Goal: Find specific page/section: Find specific page/section

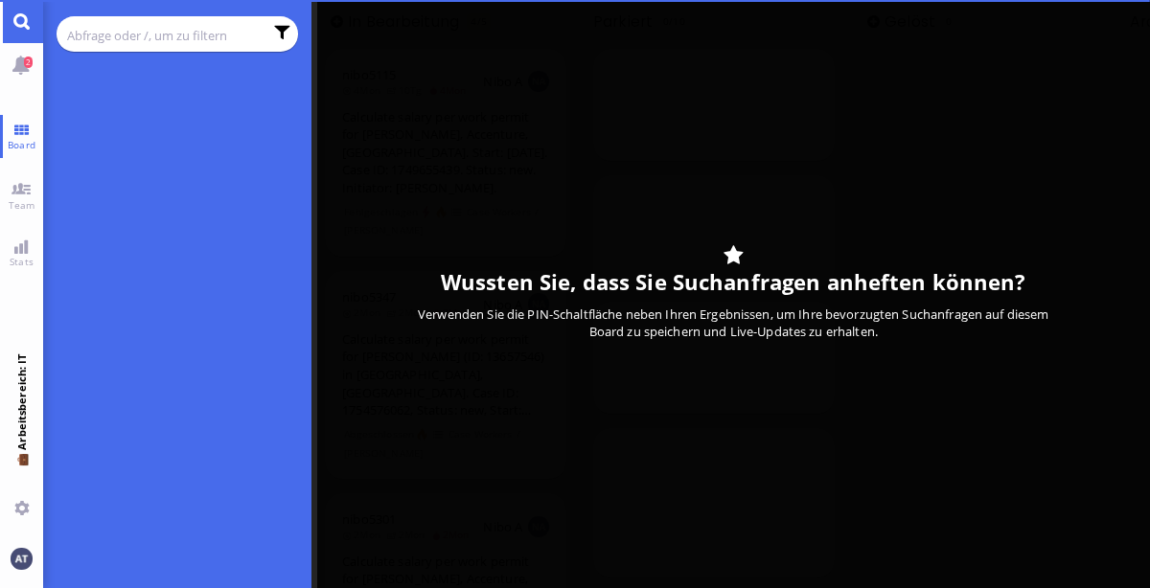
click at [179, 34] on input "text" at bounding box center [164, 35] width 195 height 21
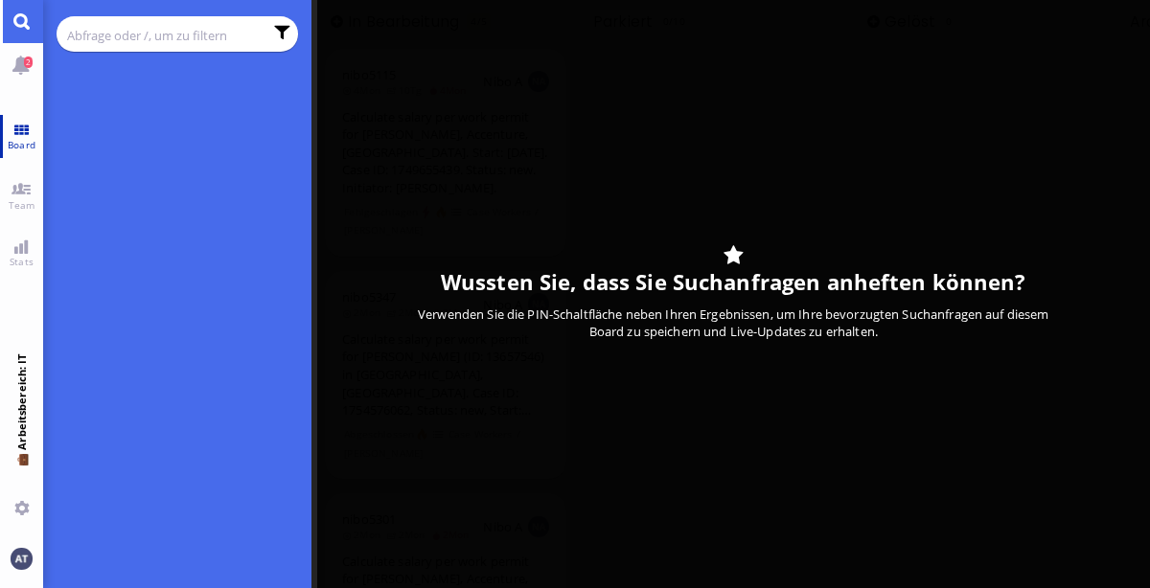
click at [15, 146] on span "Board" at bounding box center [21, 144] width 37 height 13
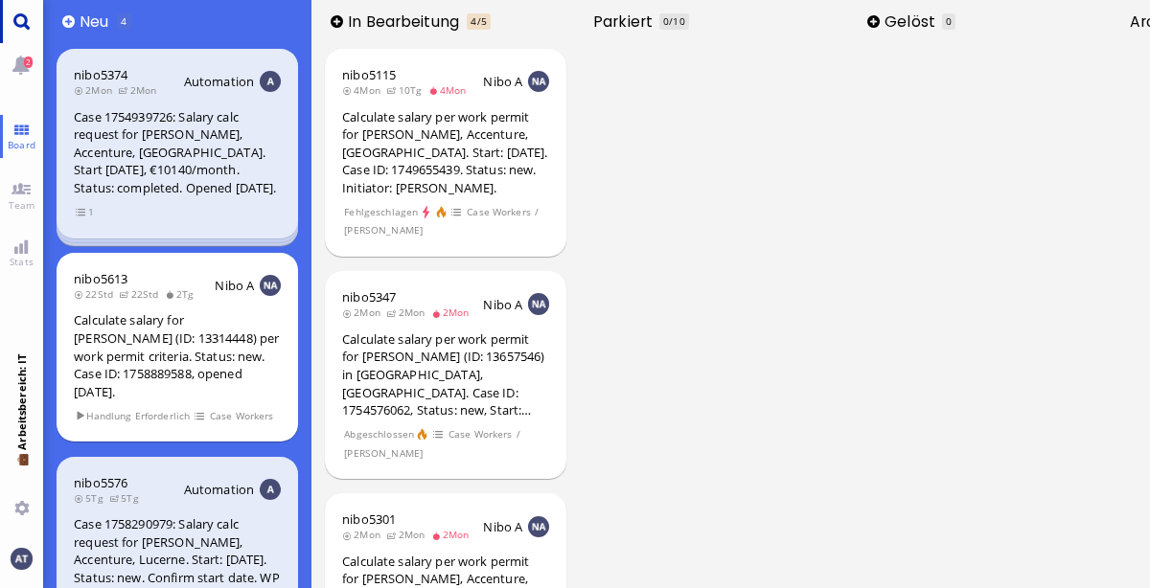
click at [19, 32] on link "Main menu" at bounding box center [21, 21] width 43 height 43
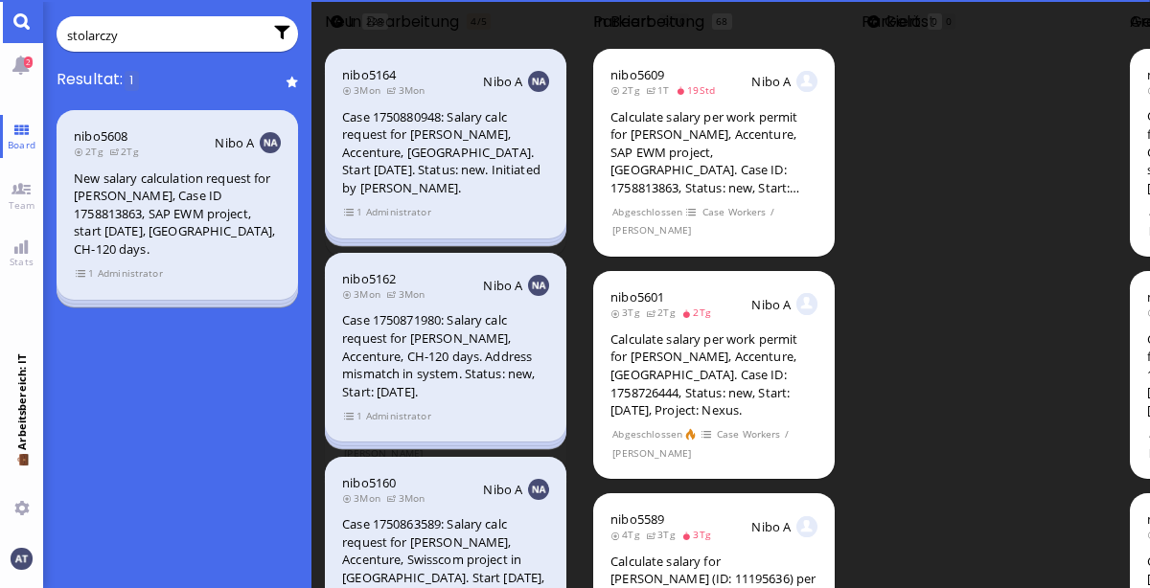
type input "[PERSON_NAME]"
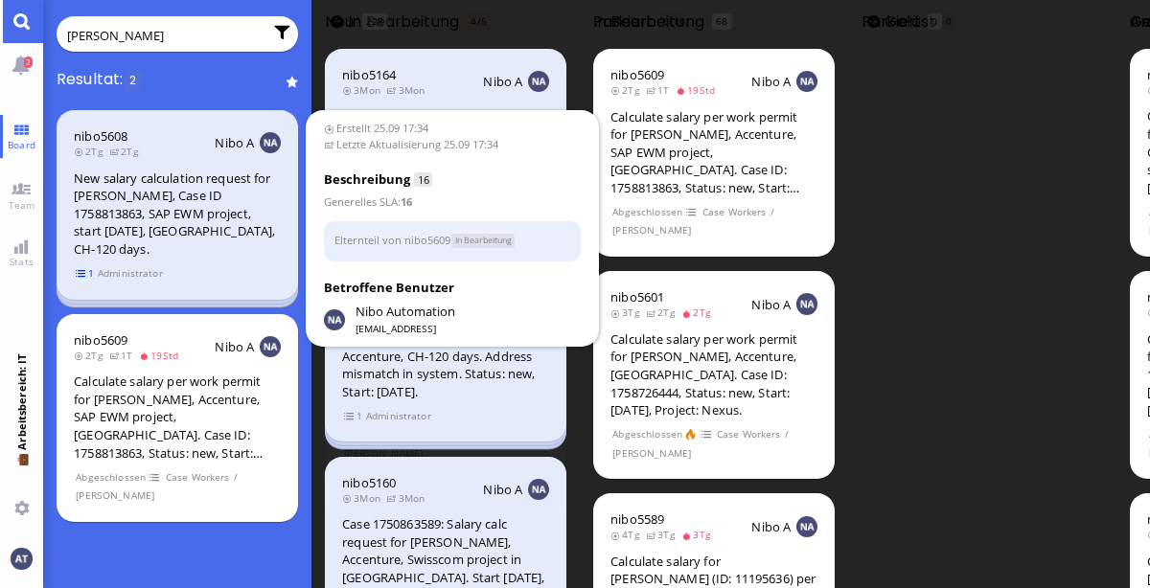
click at [81, 271] on span "1" at bounding box center [85, 273] width 19 height 16
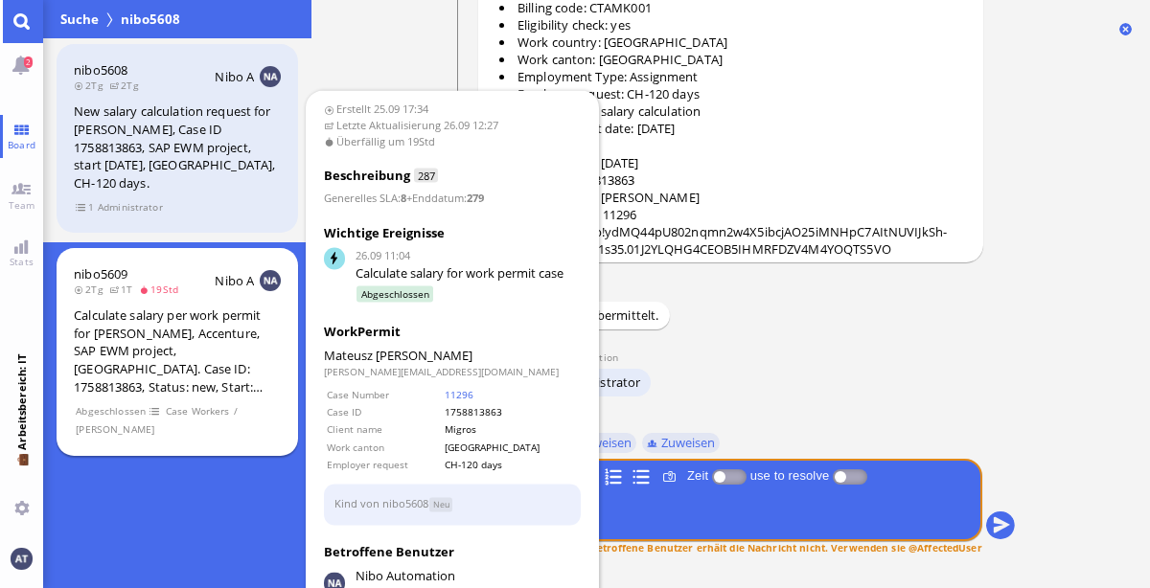
click at [225, 396] on div "nibo5609 2Tg 1T 19Std Nibo A Calculate salary per work permit for [PERSON_NAME]…" at bounding box center [177, 352] width 241 height 208
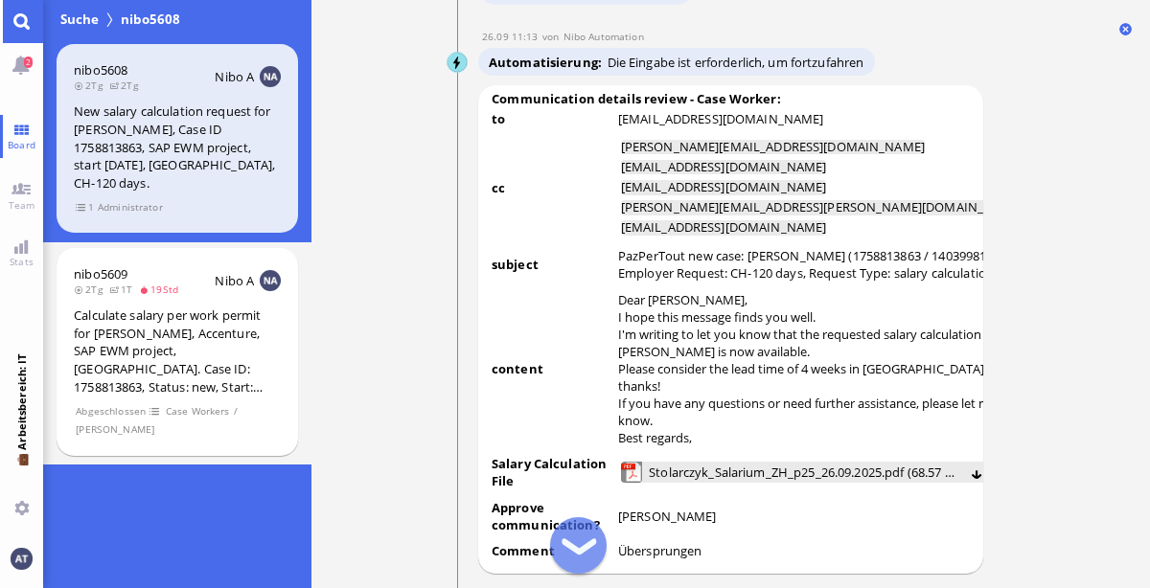
scroll to position [-3207, 0]
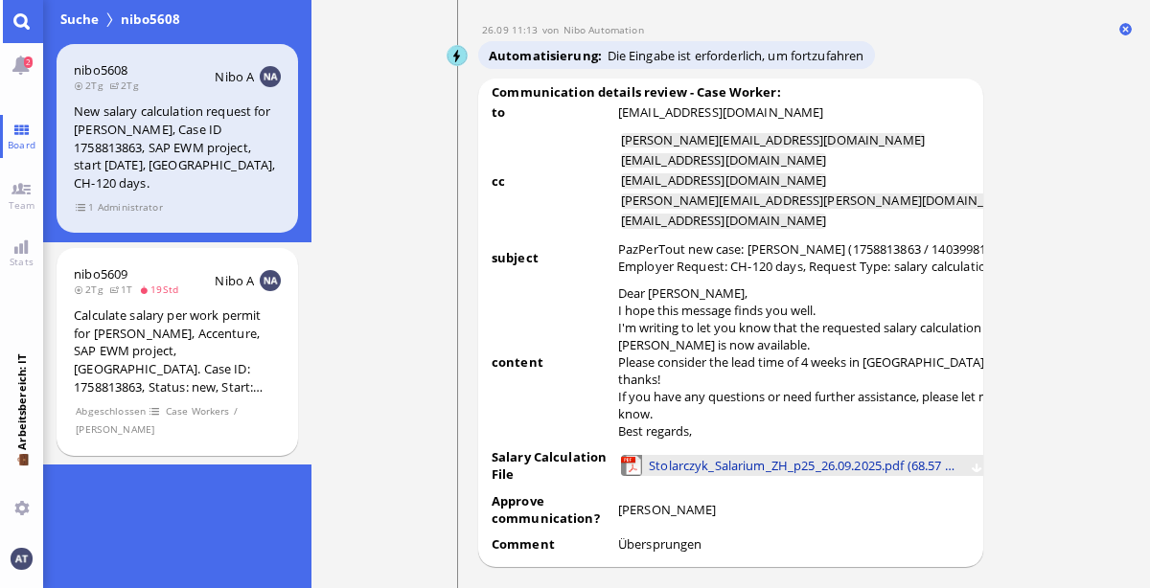
click at [786, 455] on span "Stolarczyk_Salarium_ZH_p25_26.09.2025.pdf (68.57 kB)" at bounding box center [804, 465] width 311 height 21
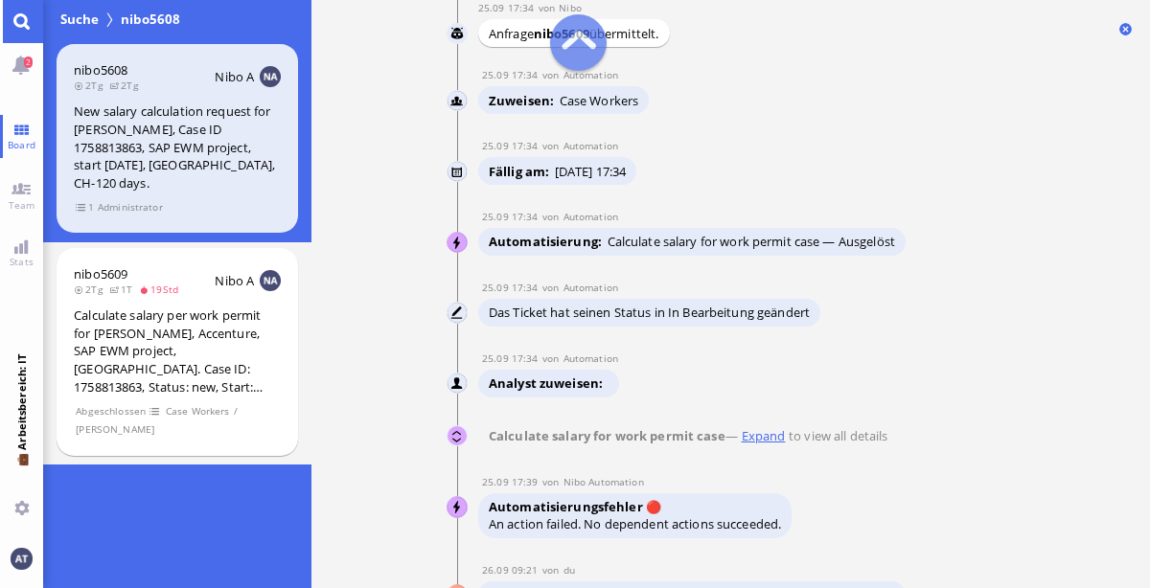
scroll to position [-9750, 0]
click at [457, 425] on user-view "Nibo Automation" at bounding box center [457, 435] width 21 height 21
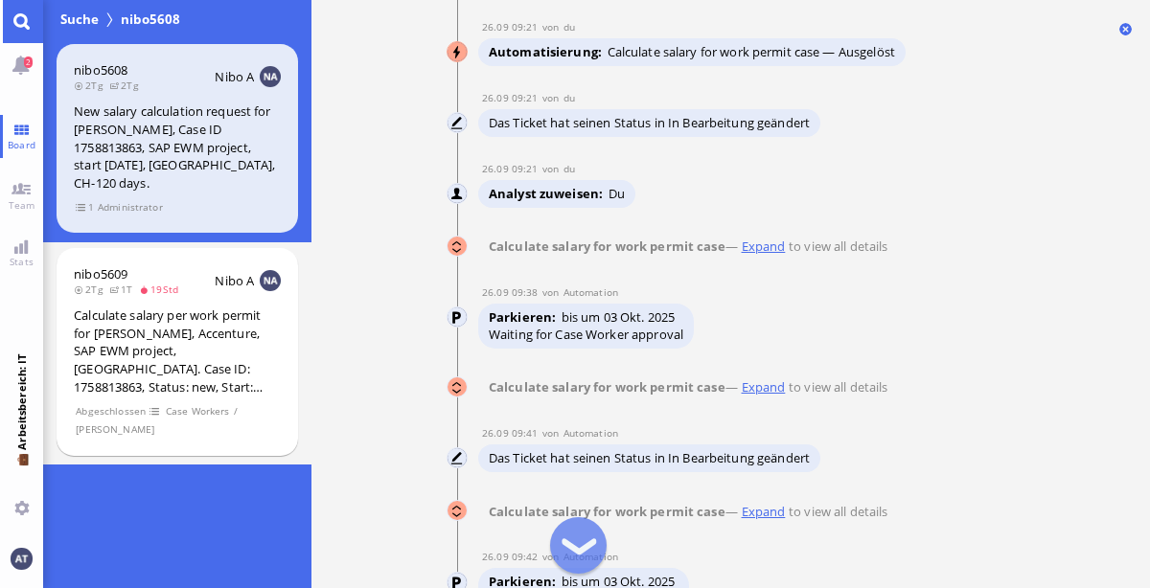
scroll to position [-1868, 0]
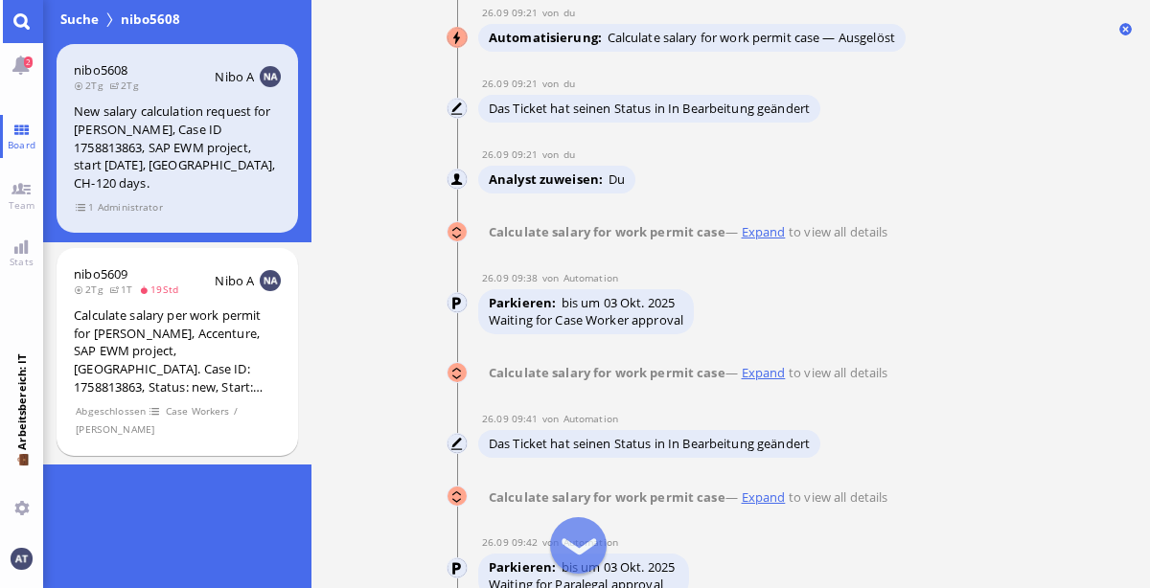
click at [451, 225] on user-view "Nibo Automation" at bounding box center [457, 231] width 21 height 21
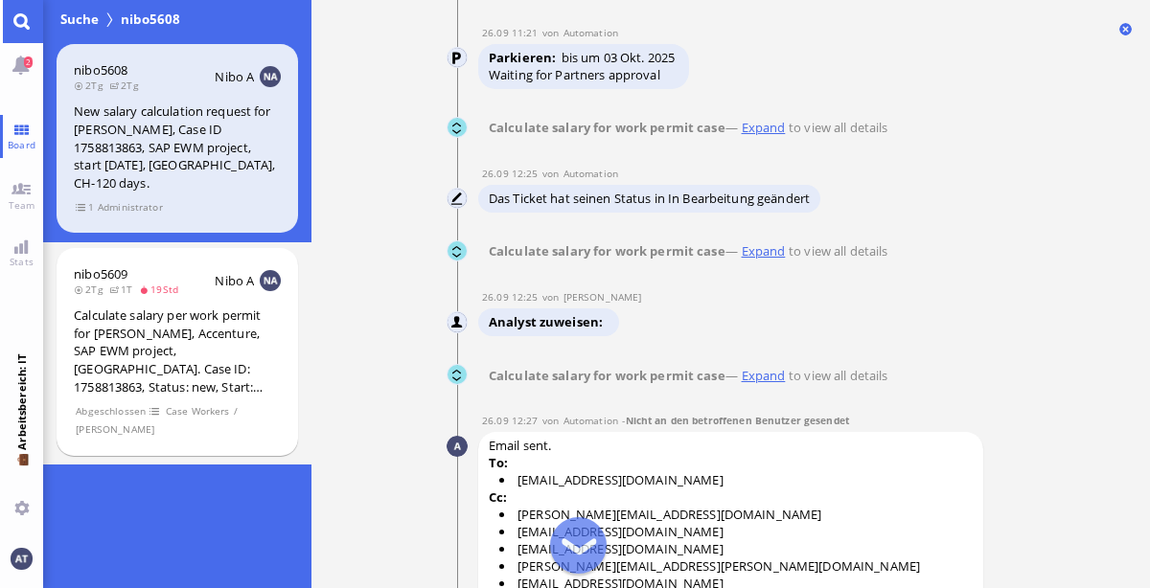
scroll to position [-455, 0]
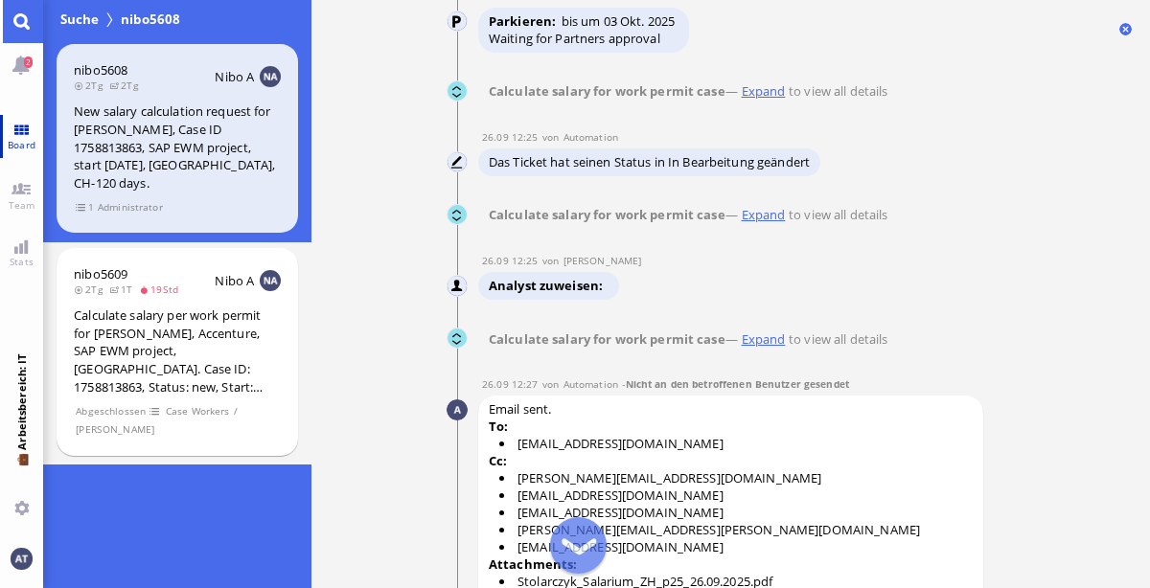
click at [15, 135] on link "Board" at bounding box center [21, 136] width 43 height 43
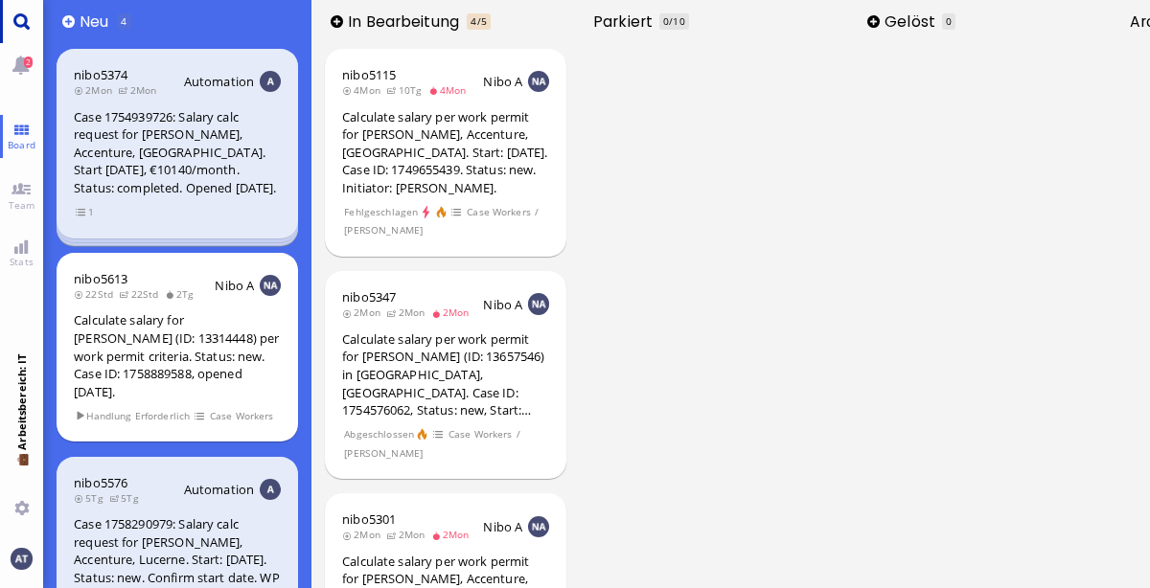
click at [28, 25] on link "Main menu" at bounding box center [21, 21] width 43 height 43
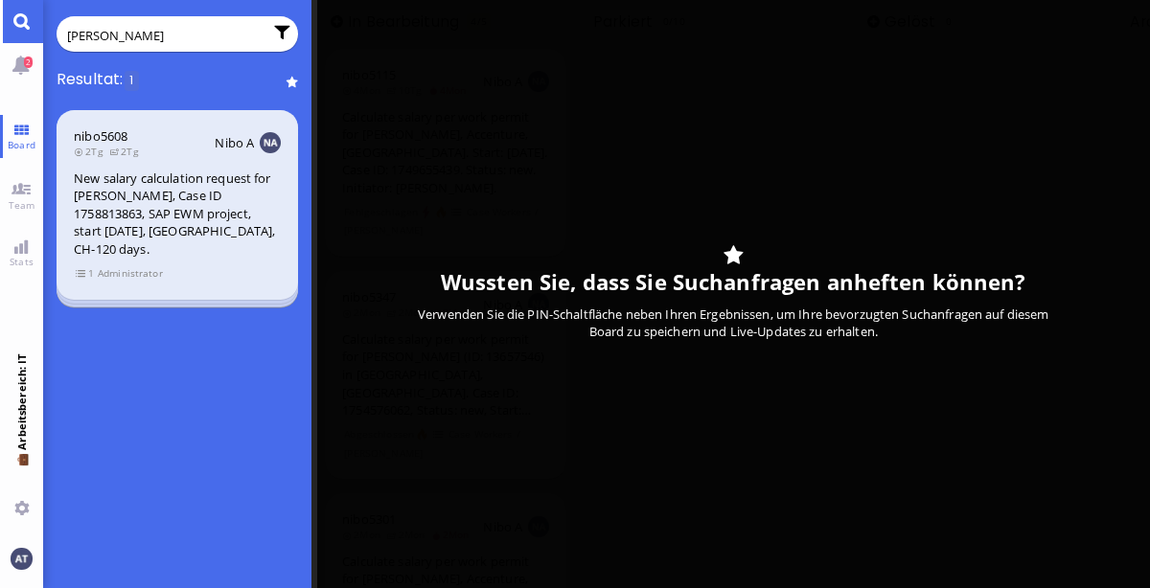
type input "[PERSON_NAME]"
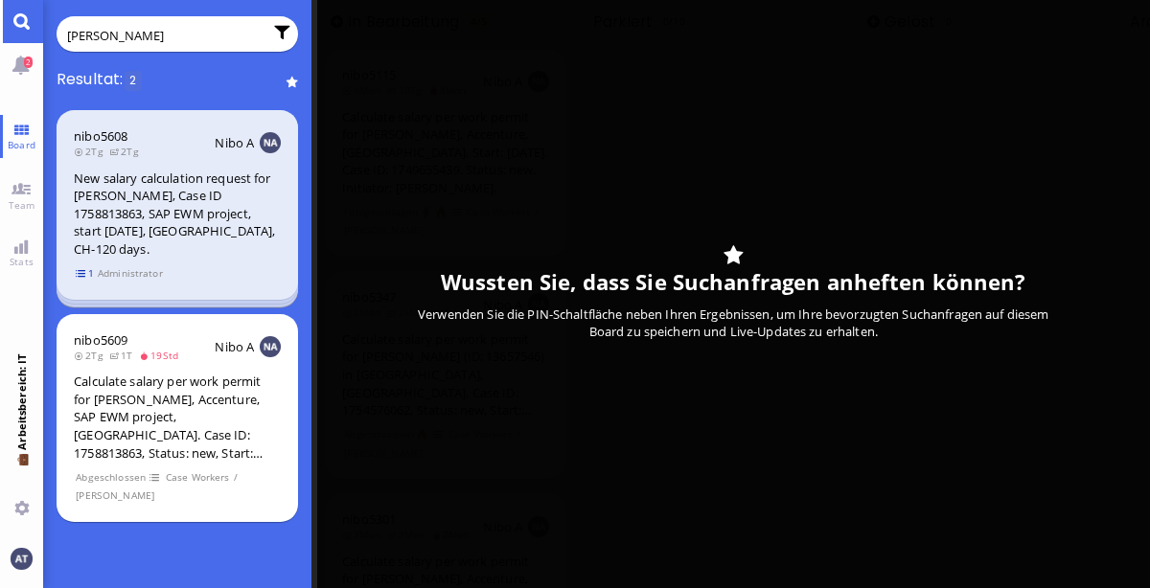
click at [86, 272] on span "1" at bounding box center [85, 273] width 19 height 16
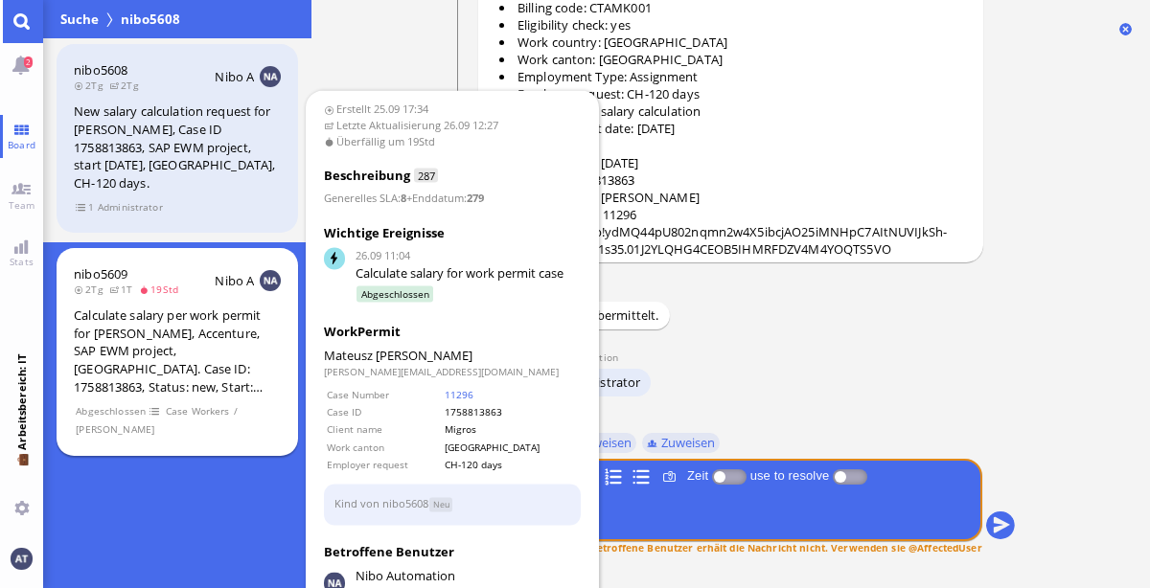
click at [195, 301] on div "nibo5609 2Tg 1T 19Std Nibo A Calculate salary per work permit for [PERSON_NAME]…" at bounding box center [177, 352] width 241 height 208
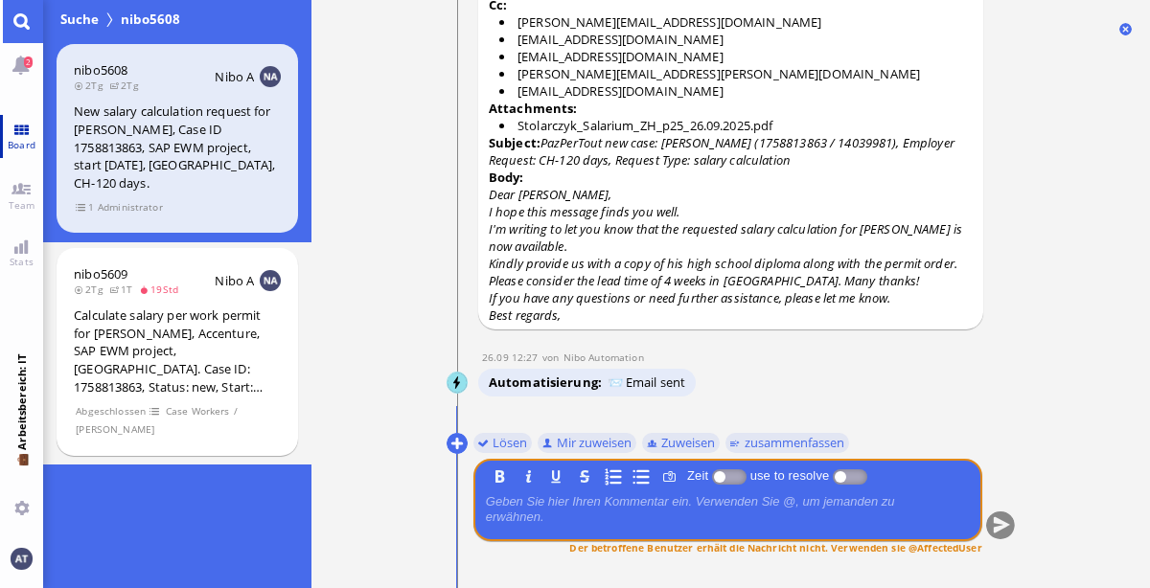
click at [23, 139] on span "Board" at bounding box center [21, 144] width 37 height 13
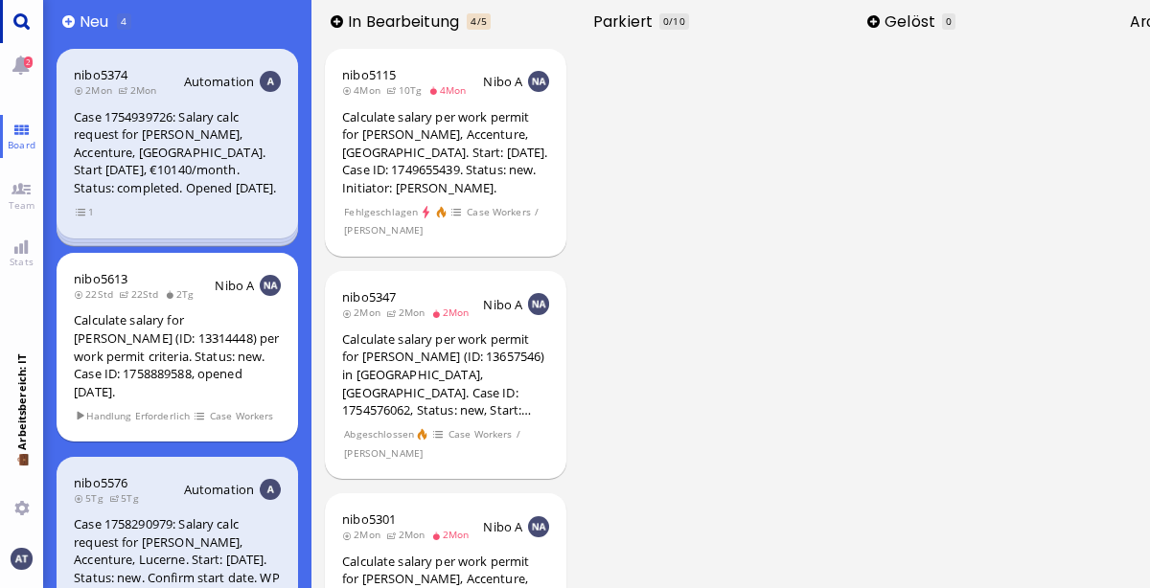
click at [18, 21] on link "Main menu" at bounding box center [21, 21] width 43 height 43
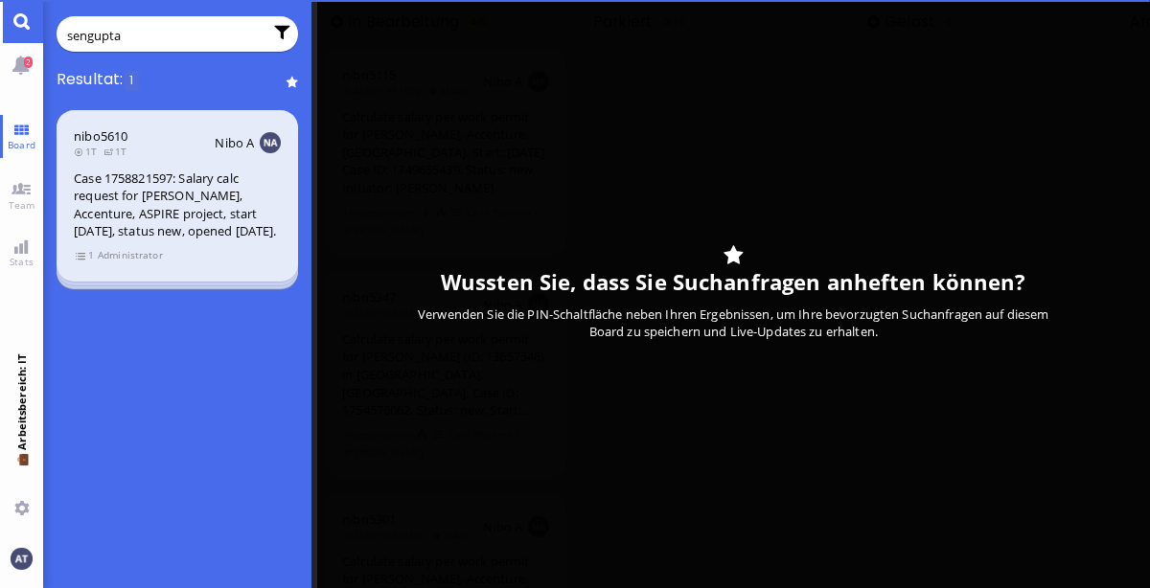
type input "sengupta"
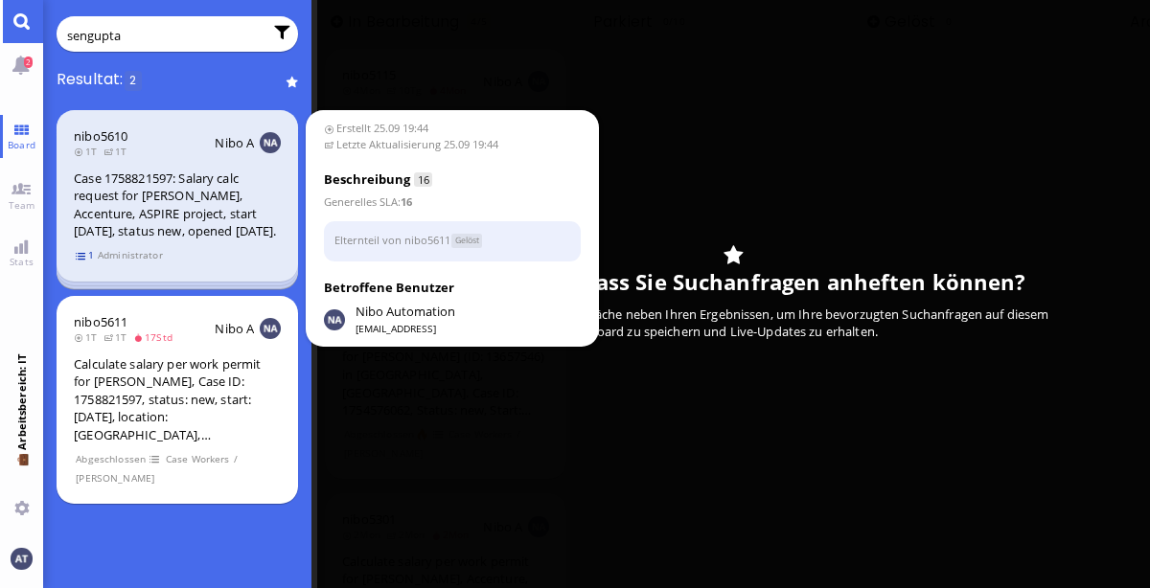
click at [81, 264] on span "1" at bounding box center [85, 255] width 19 height 16
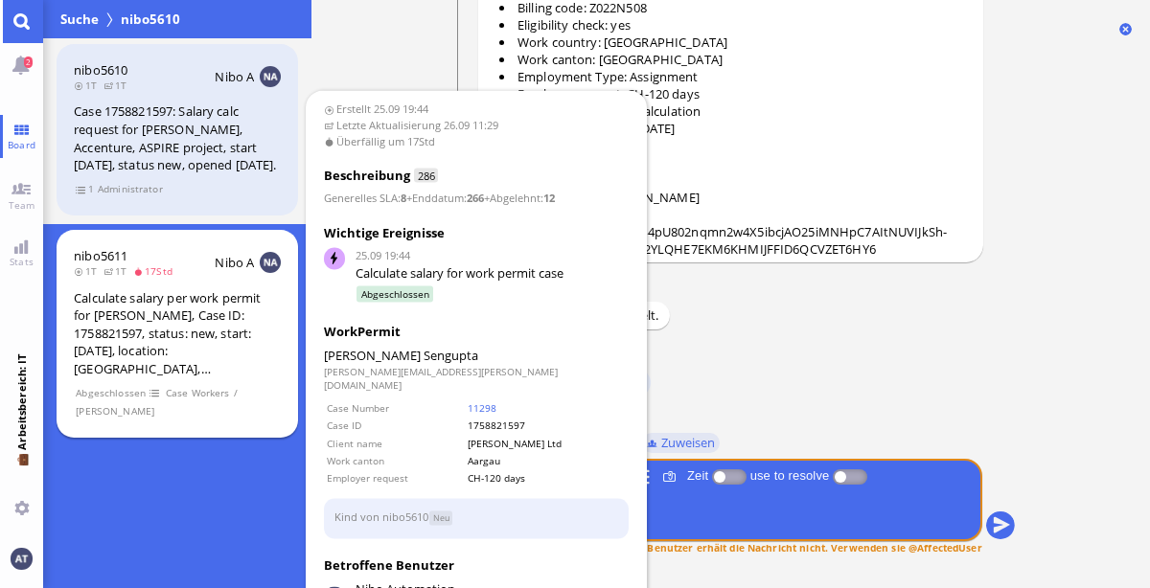
click at [185, 300] on div "nibo5611 1T 1T 17Std Nibo A Calculate salary per work permit for [PERSON_NAME],…" at bounding box center [177, 334] width 241 height 208
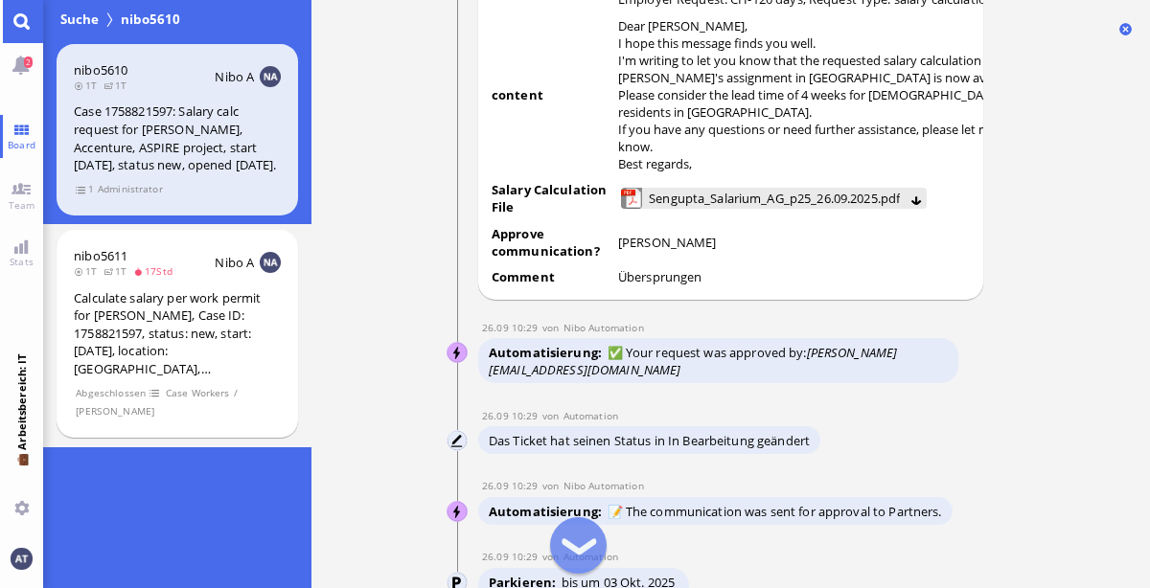
scroll to position [-2088, 0]
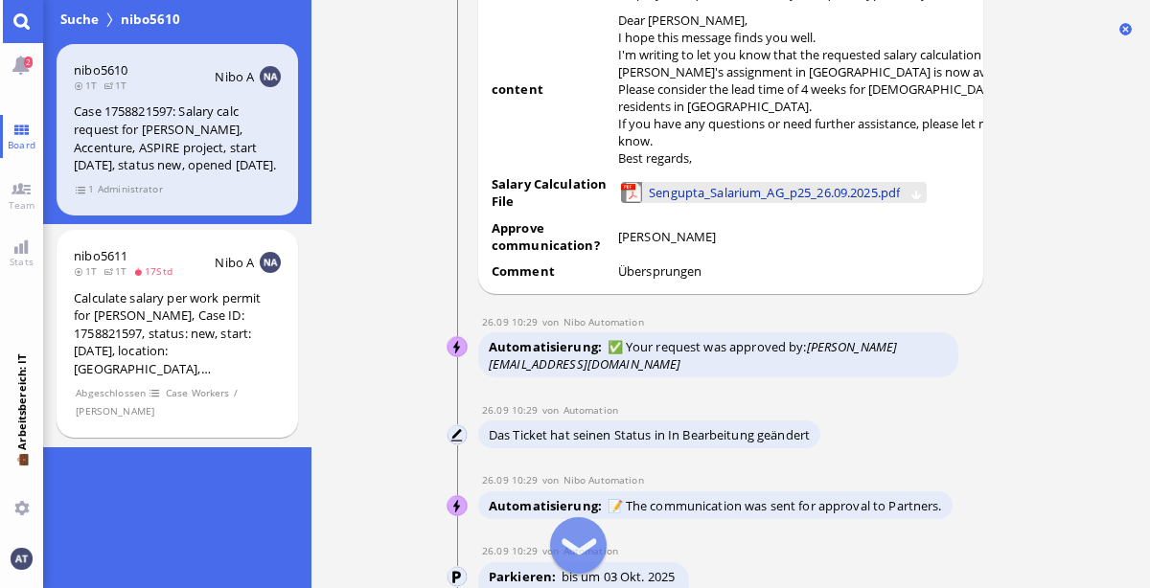
click at [795, 182] on span "Sengupta_Salarium_AG_p25_26.09.2025.pdf" at bounding box center [774, 192] width 251 height 21
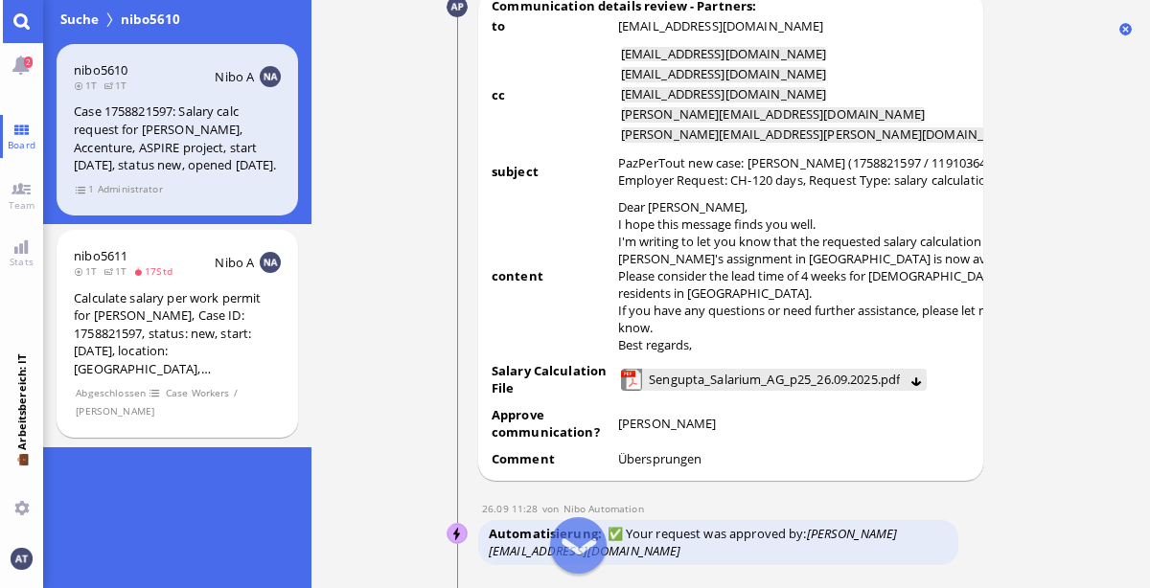
scroll to position [-1350, 0]
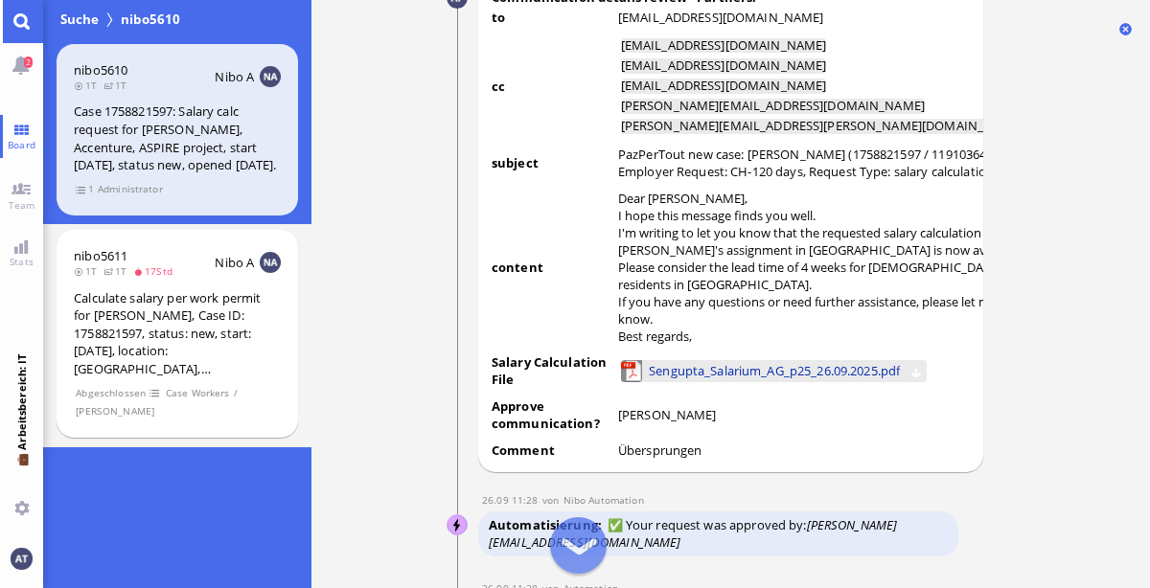
click at [735, 381] on span "Sengupta_Salarium_AG_p25_26.09.2025.pdf" at bounding box center [774, 370] width 251 height 21
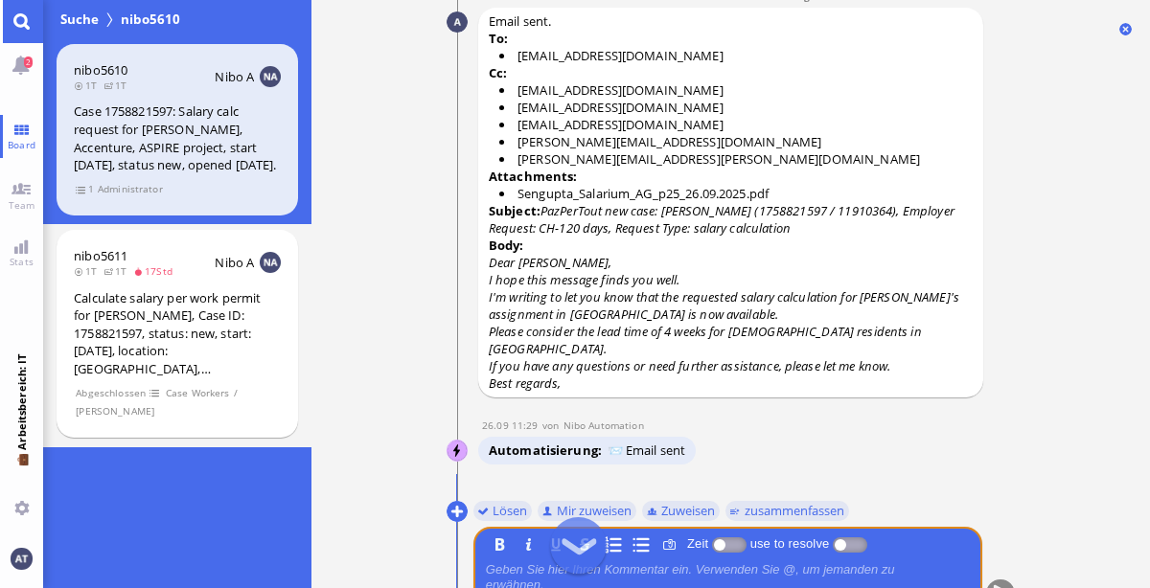
scroll to position [0, 0]
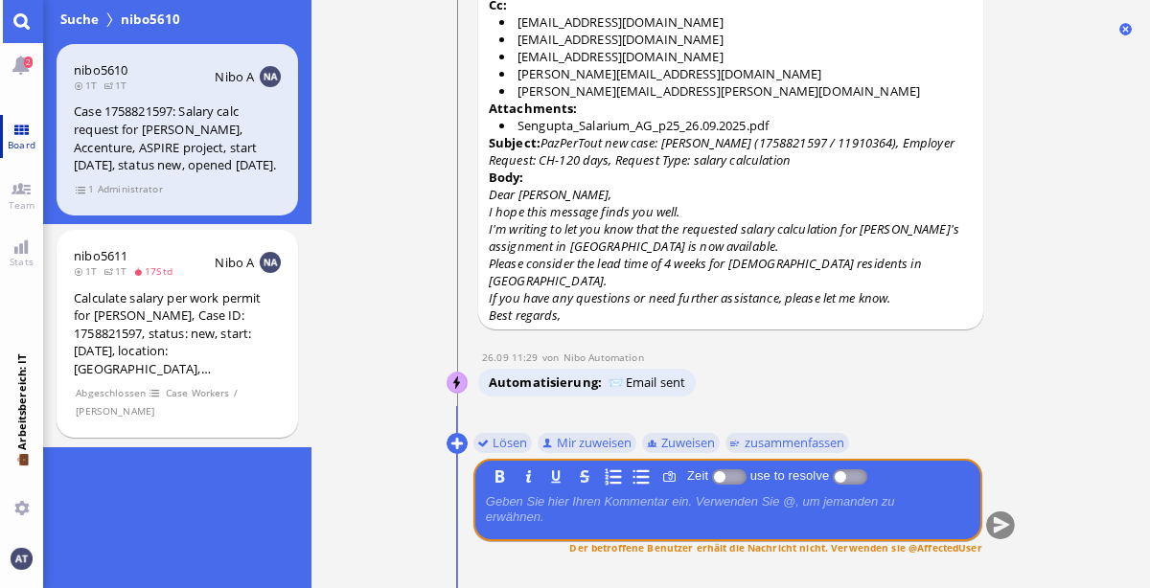
click at [27, 141] on span "Board" at bounding box center [21, 144] width 37 height 13
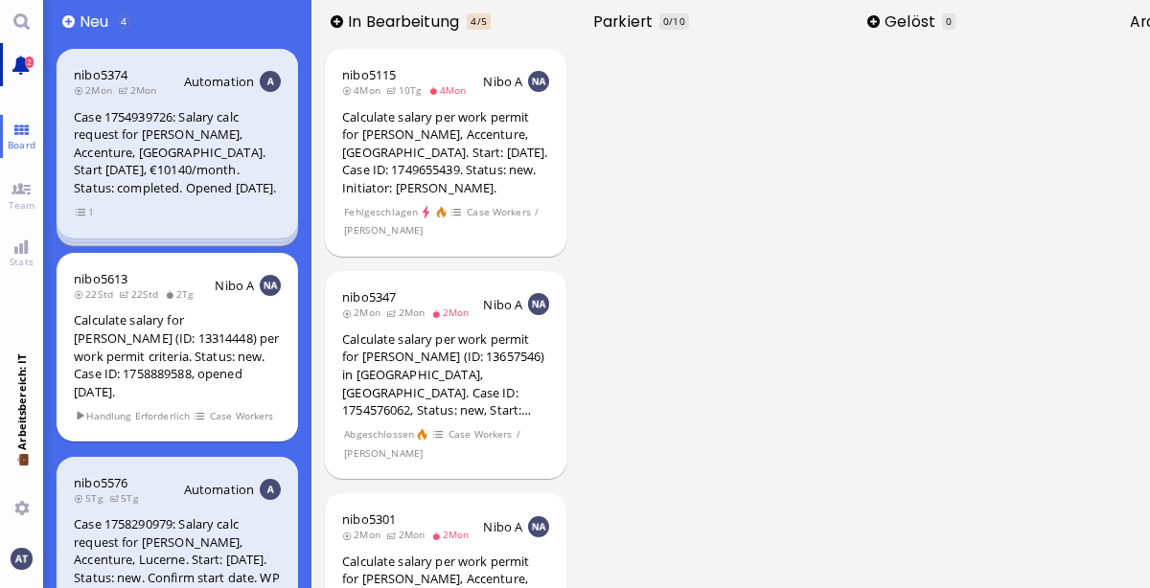
click at [21, 63] on link "2" at bounding box center [21, 64] width 43 height 43
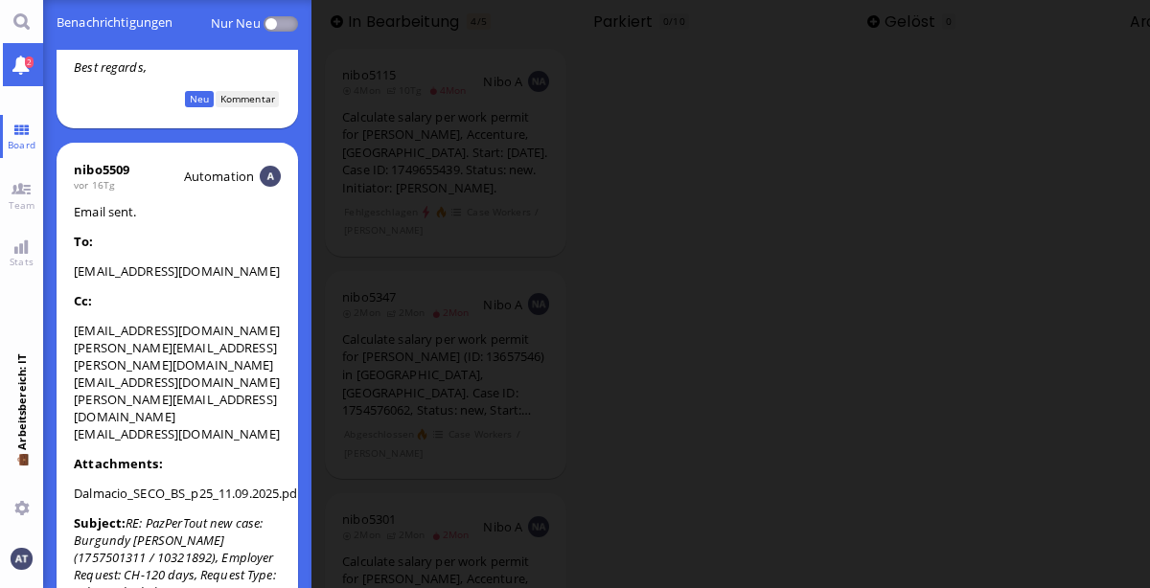
scroll to position [635, 0]
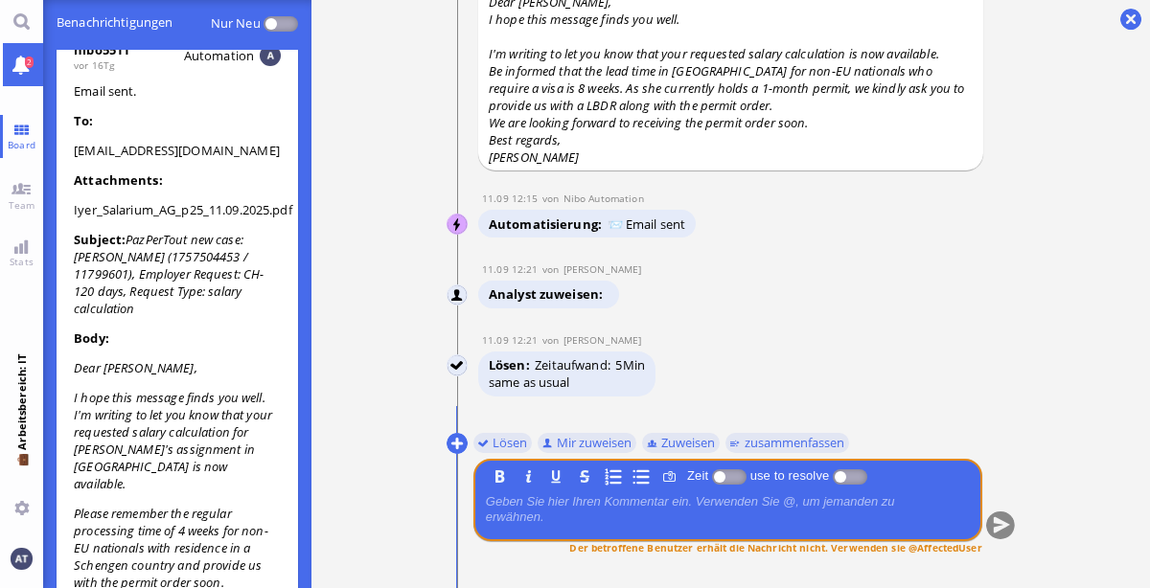
scroll to position [42, 0]
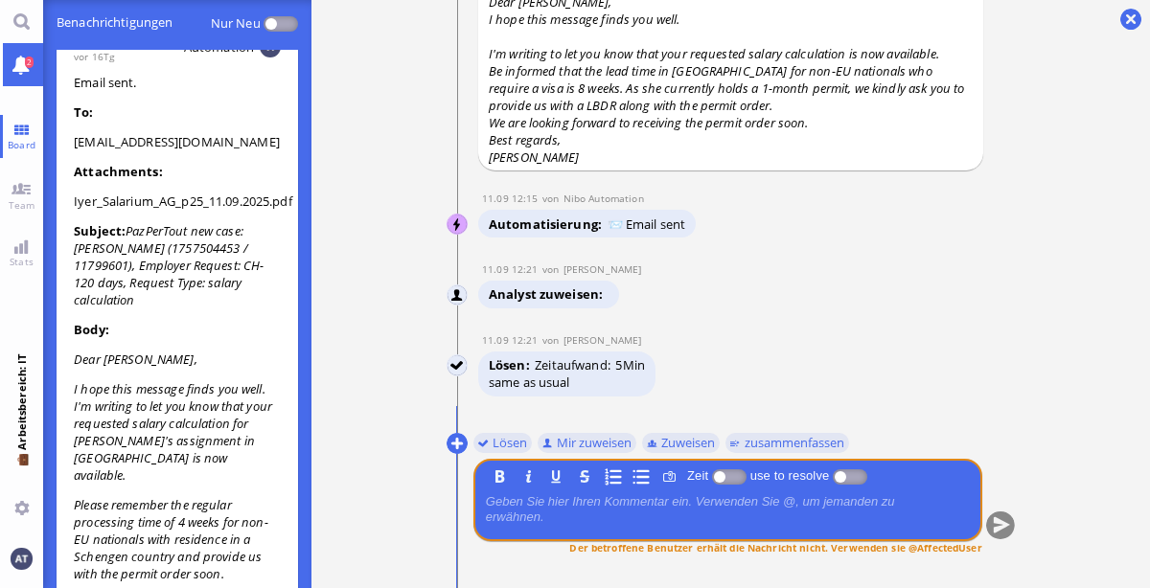
click at [231, 355] on p "Dear [PERSON_NAME]," at bounding box center [177, 359] width 207 height 17
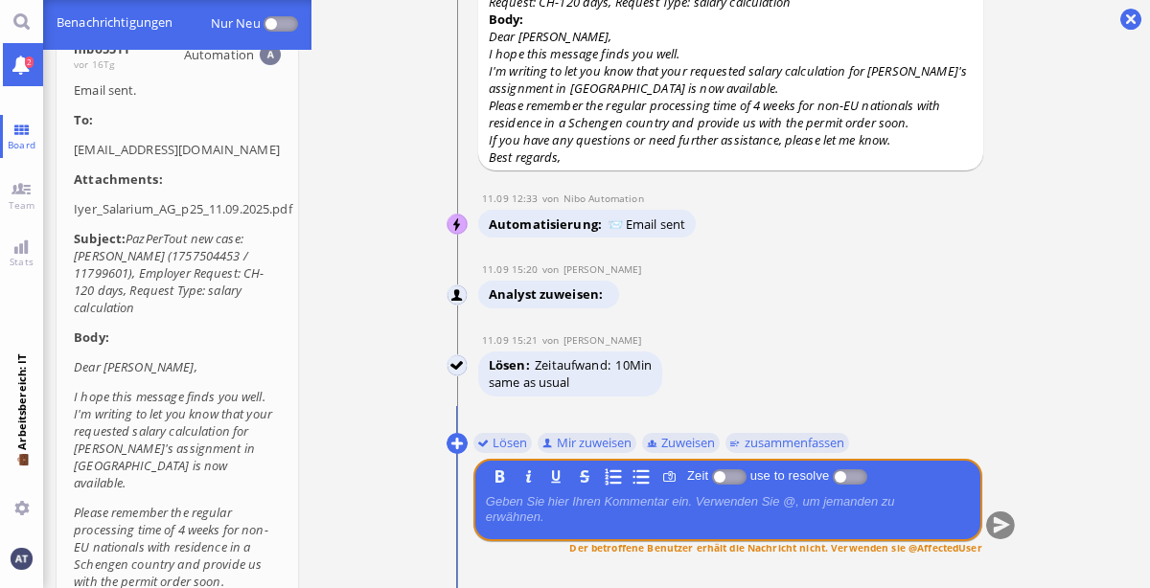
scroll to position [0, 0]
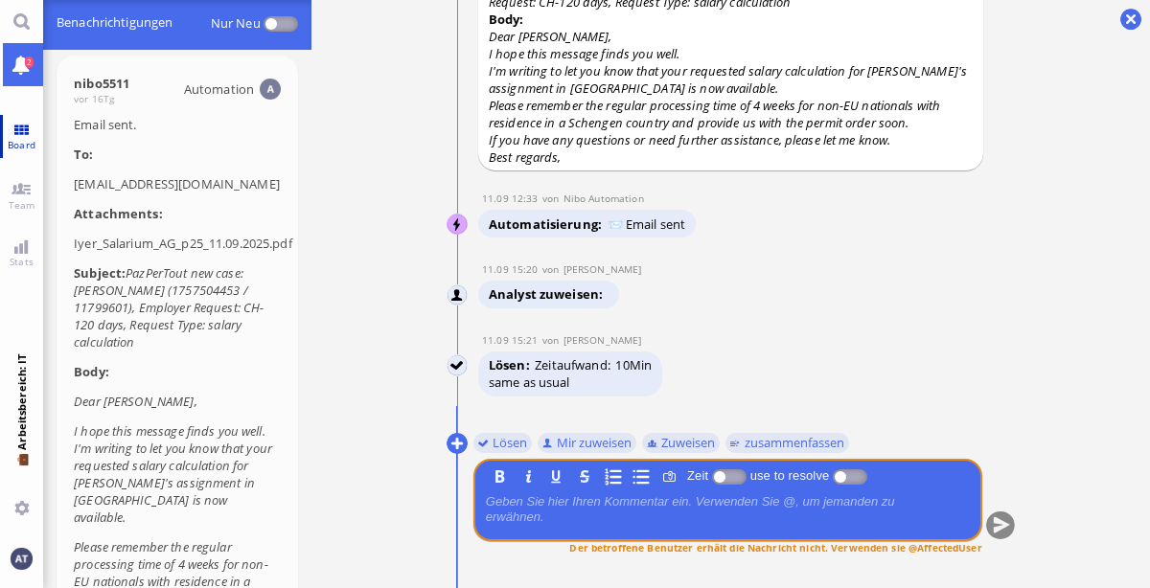
click at [27, 144] on span "Board" at bounding box center [21, 144] width 37 height 13
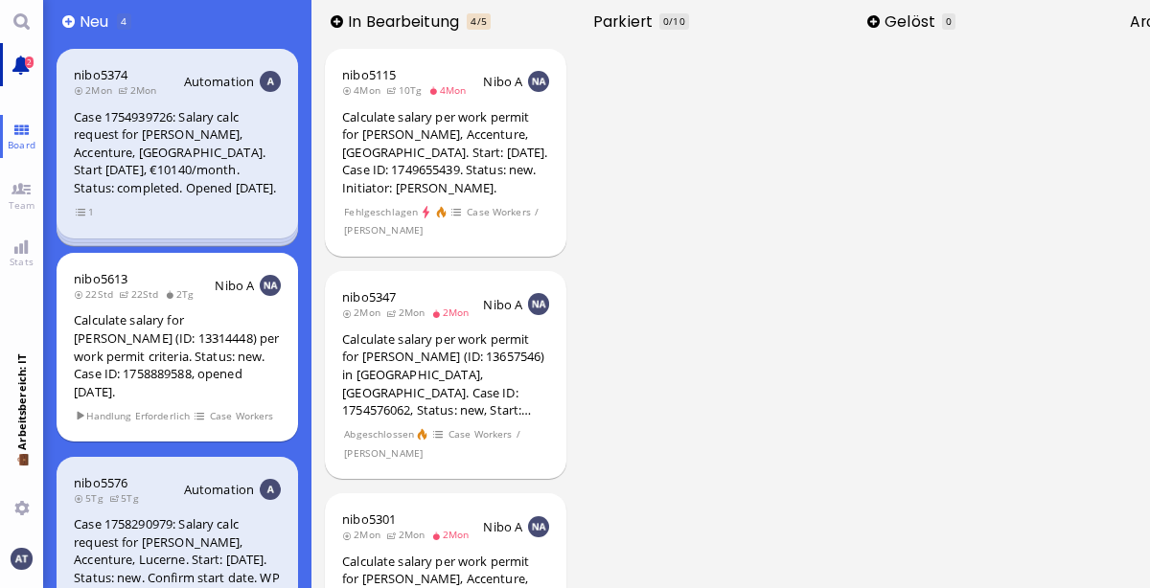
click at [28, 58] on span "2" at bounding box center [29, 62] width 9 height 11
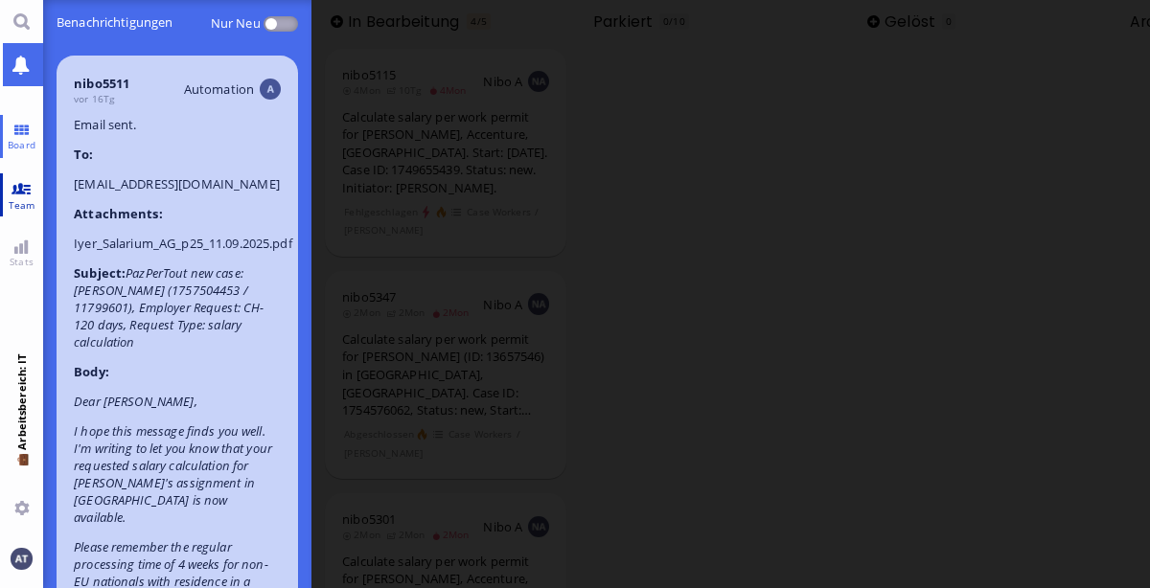
click at [20, 187] on link "Team" at bounding box center [21, 194] width 43 height 43
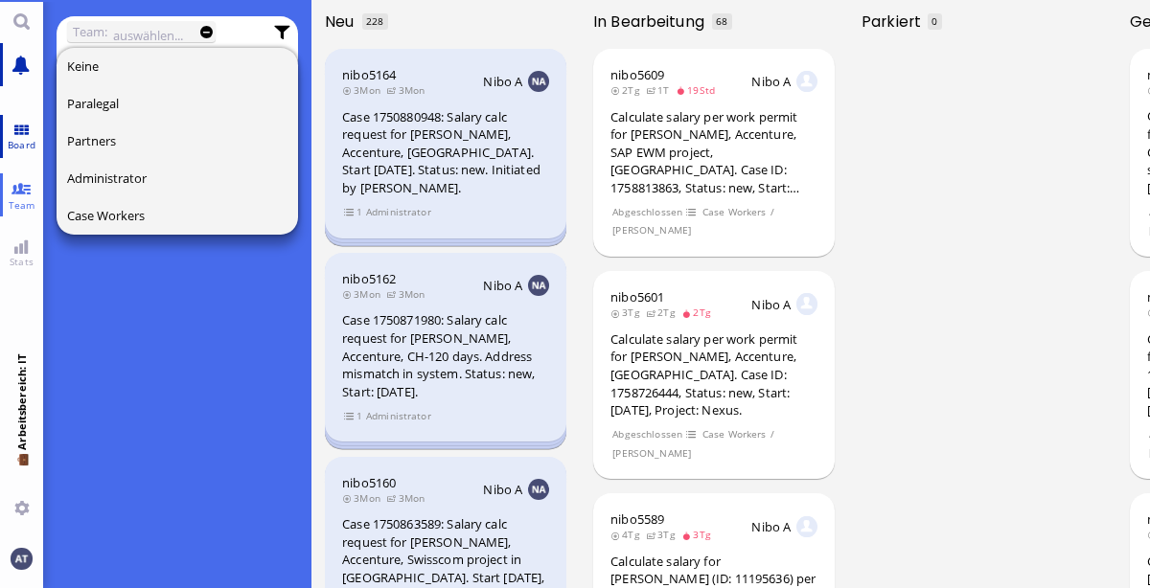
click at [17, 123] on link "Board" at bounding box center [21, 136] width 43 height 43
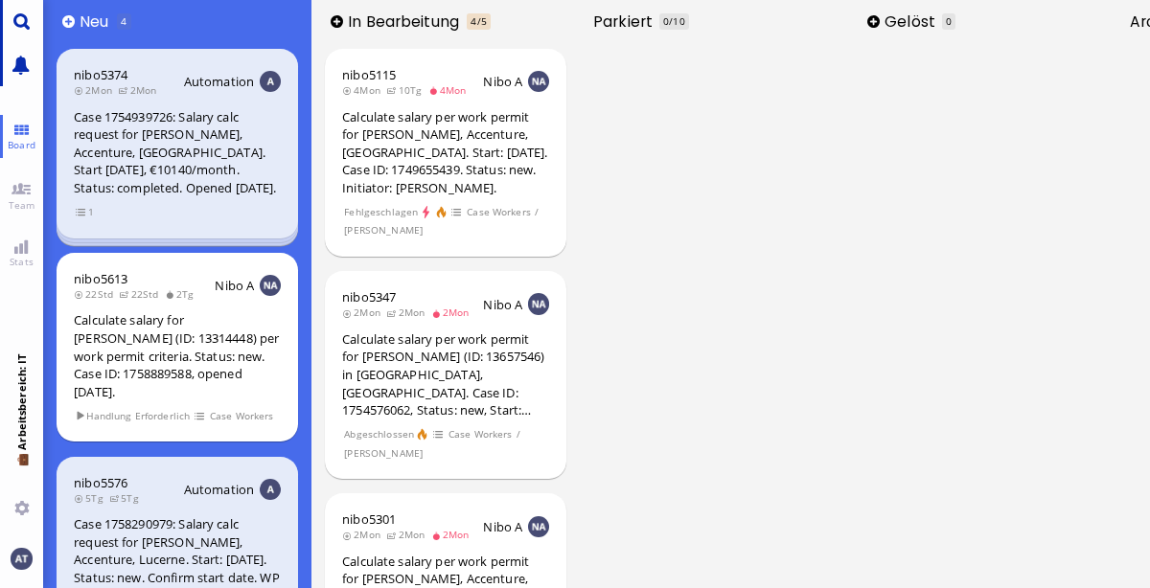
click at [20, 6] on link "Main menu" at bounding box center [21, 21] width 43 height 43
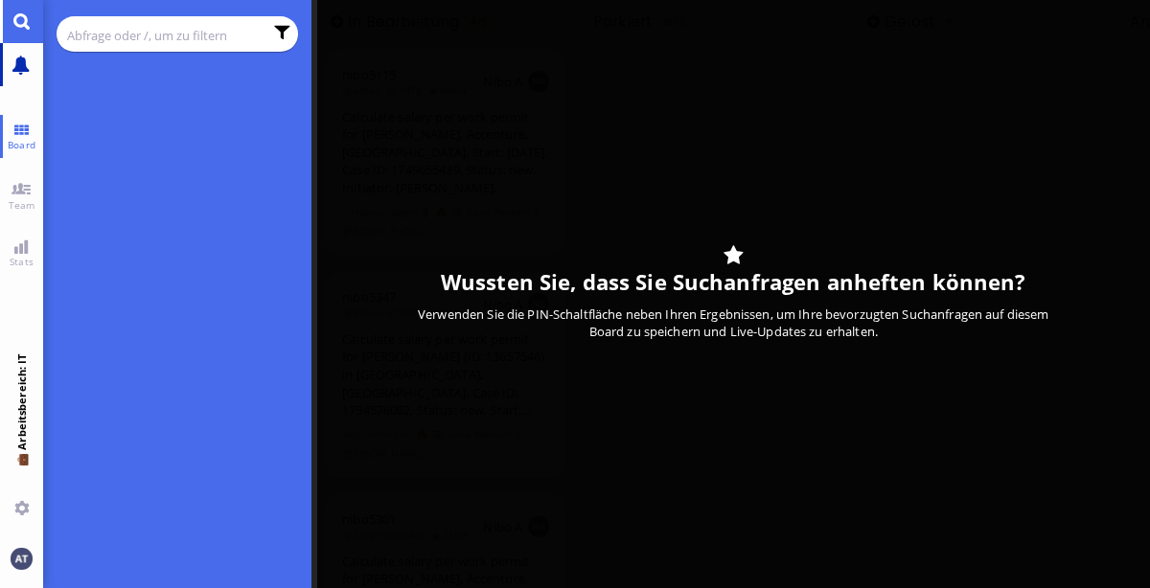
click at [27, 59] on link "Main menu" at bounding box center [21, 64] width 43 height 43
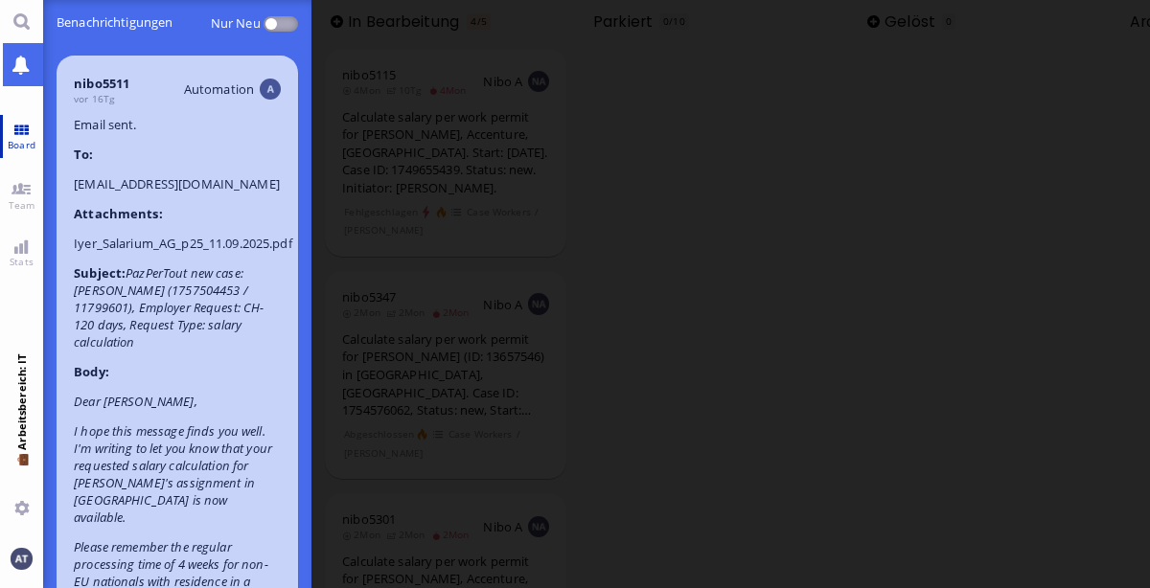
click at [30, 131] on link "Board" at bounding box center [21, 136] width 43 height 43
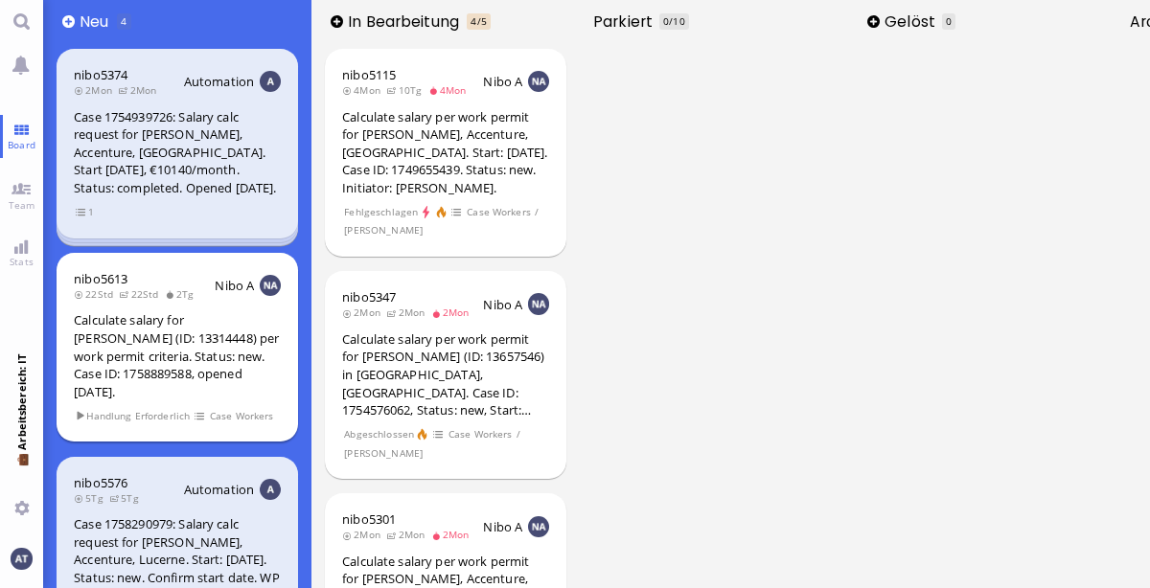
click at [261, 344] on div "Calculate salary for [PERSON_NAME] (ID: 13314448) per work permit criteria. Sta…" at bounding box center [177, 355] width 207 height 89
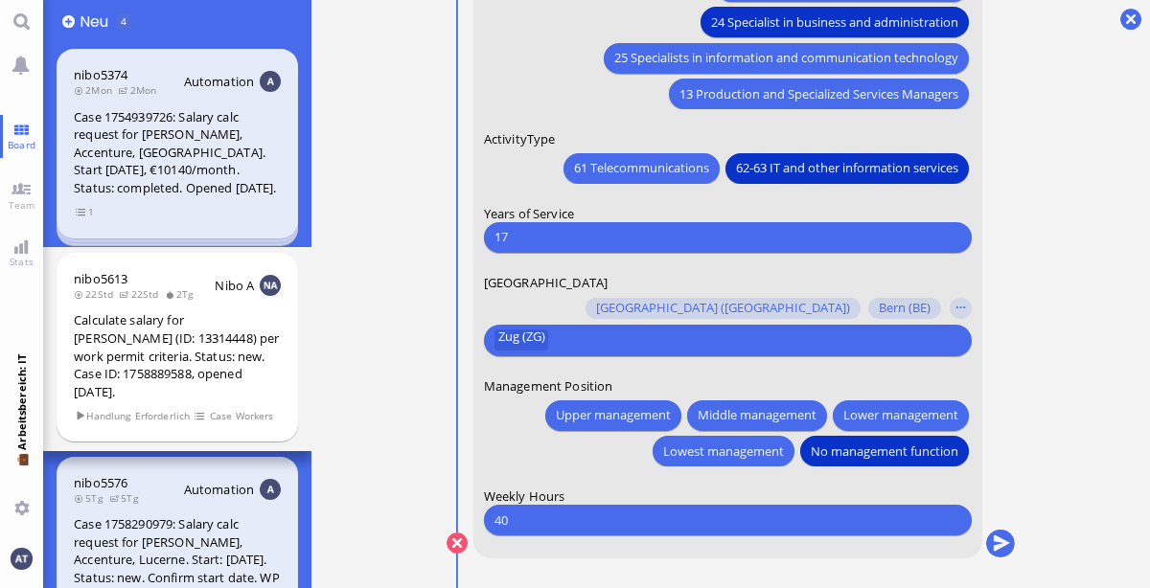
click at [263, 186] on div "Case 1754939726: Salary calc request for [PERSON_NAME], Accenture, [GEOGRAPHIC_…" at bounding box center [177, 152] width 207 height 89
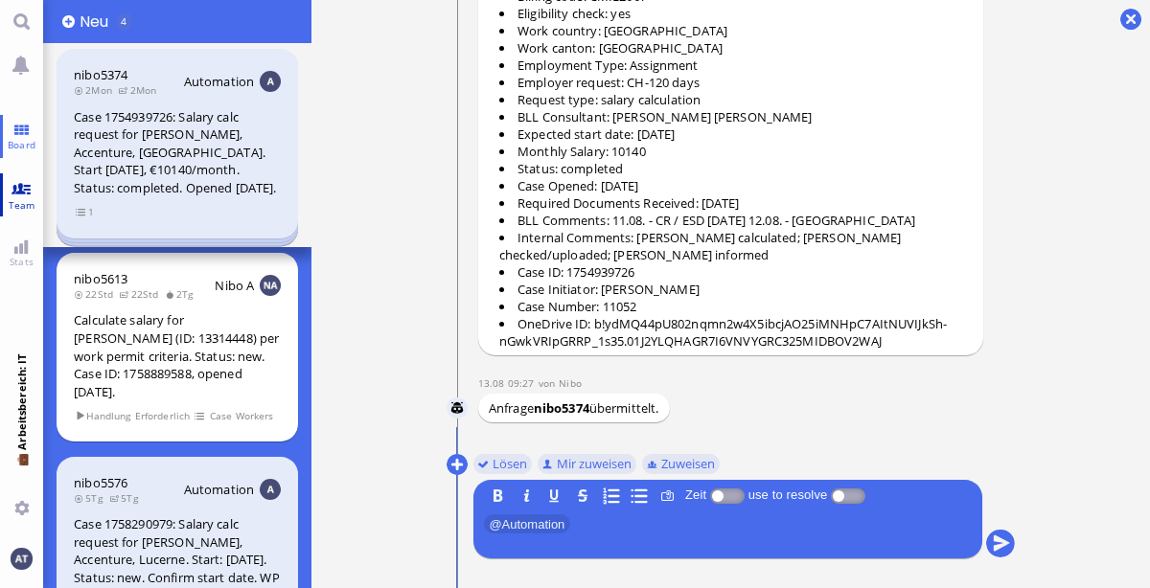
click at [18, 192] on link "Team" at bounding box center [21, 194] width 43 height 43
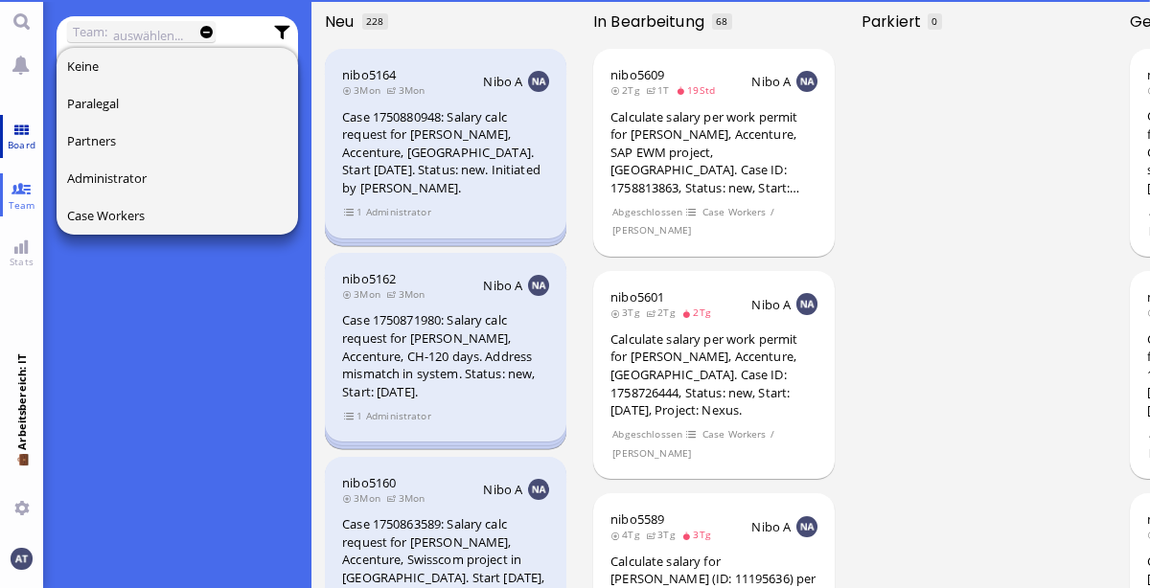
click at [19, 138] on span "Board" at bounding box center [21, 144] width 37 height 13
